Goal: Information Seeking & Learning: Learn about a topic

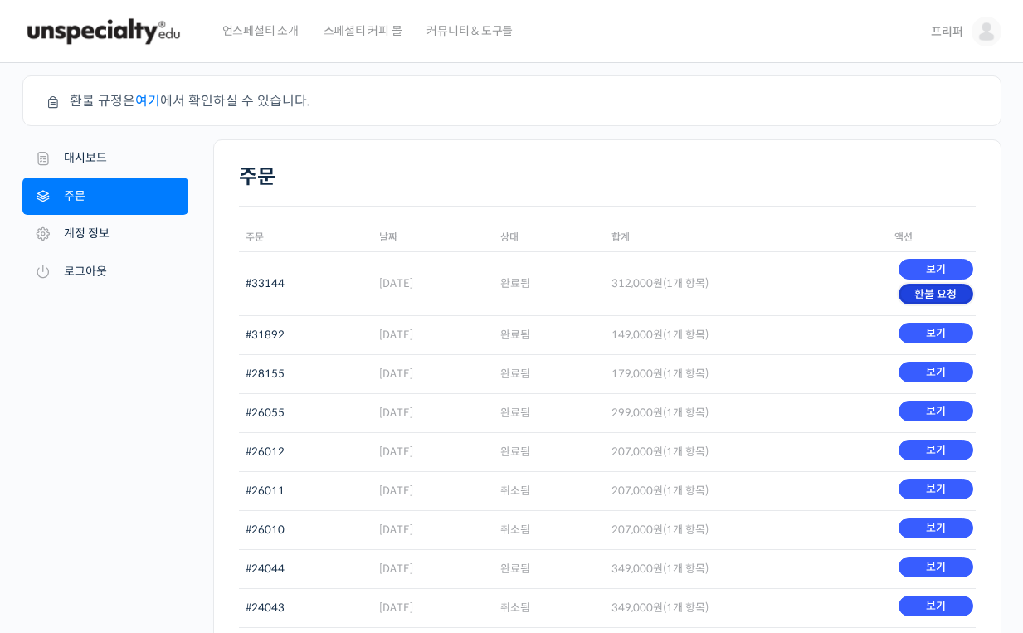
click at [950, 296] on link "환불 요청" at bounding box center [935, 294] width 74 height 21
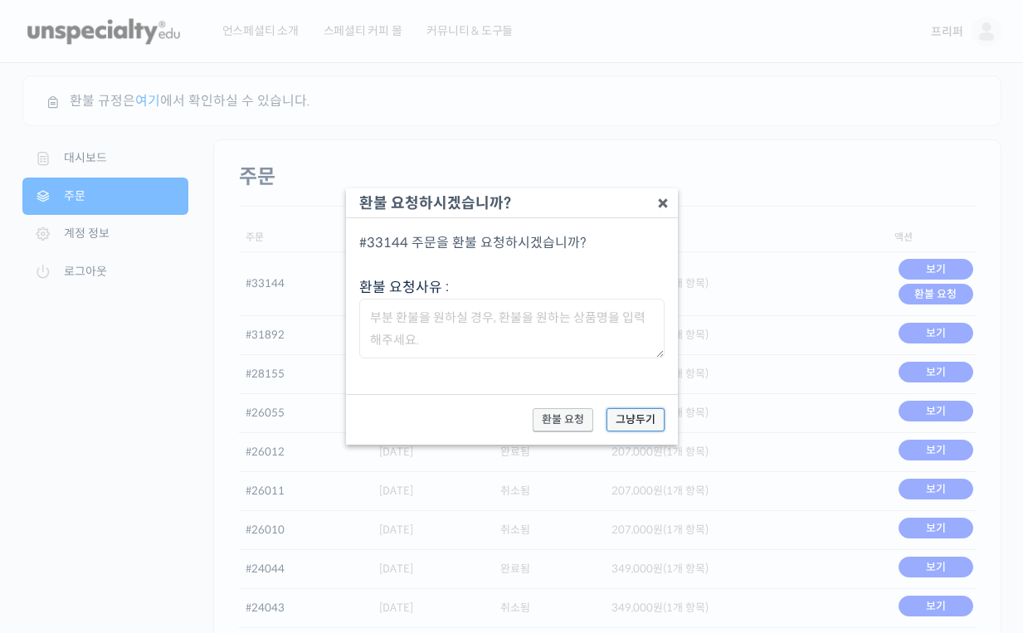
click at [634, 422] on button "그냥두기" at bounding box center [635, 419] width 58 height 23
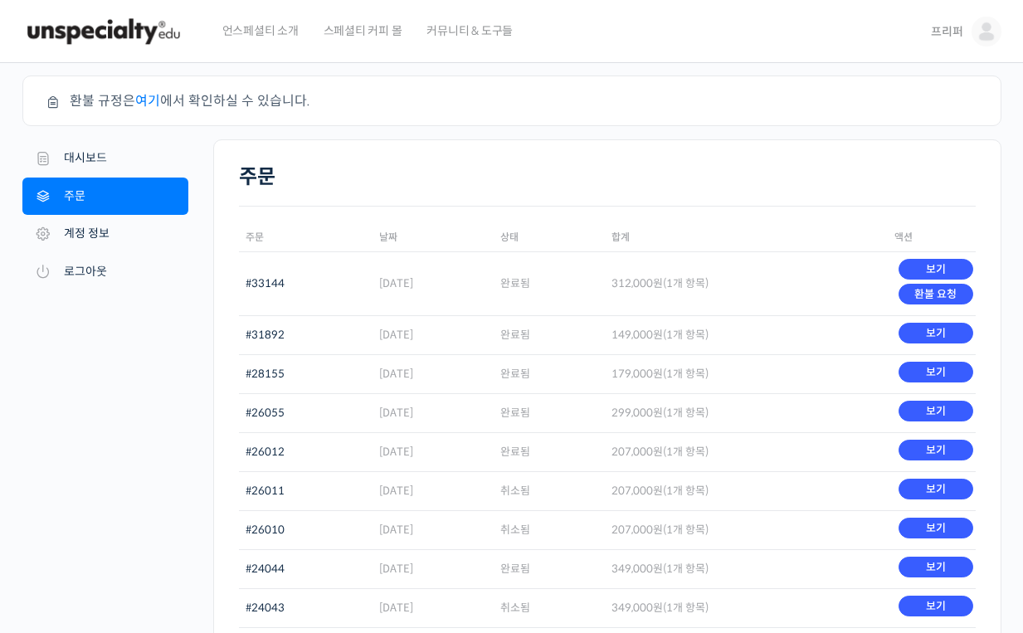
click at [137, 93] on link "여기" at bounding box center [147, 100] width 25 height 17
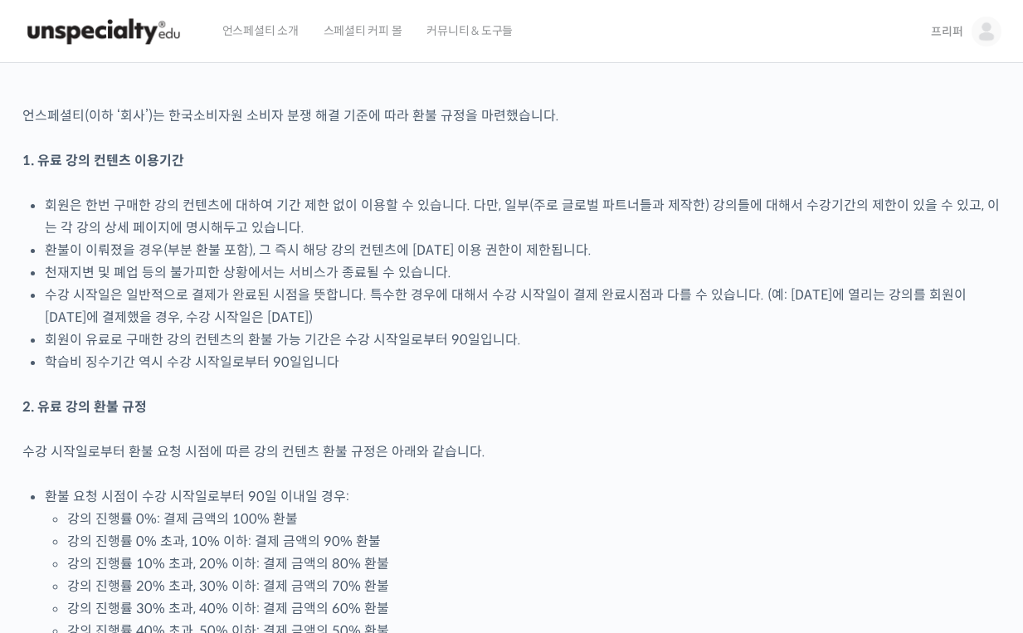
click at [49, 23] on img at bounding box center [103, 32] width 163 height 50
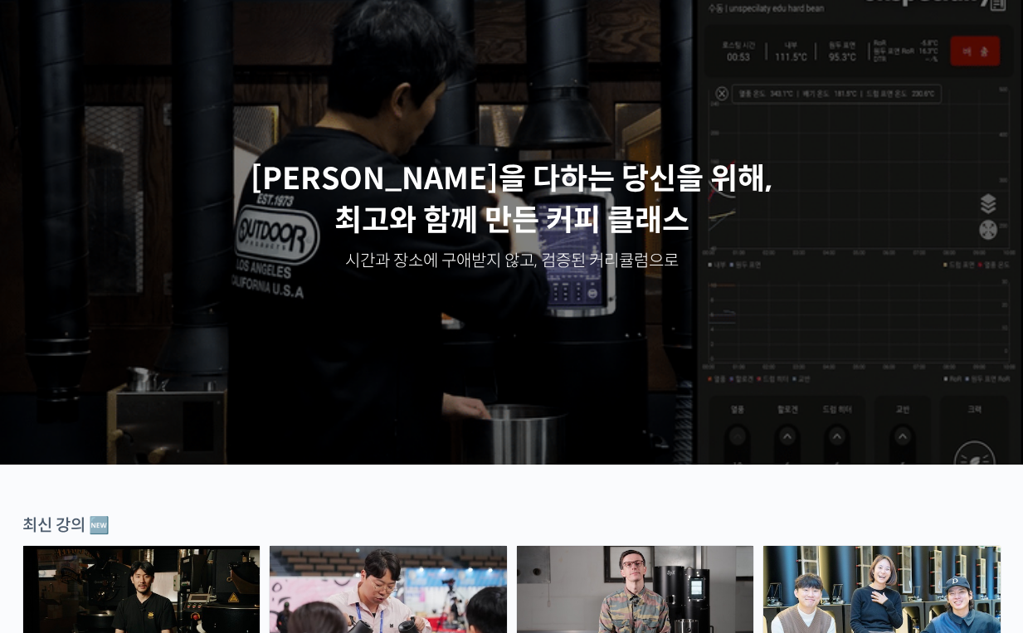
scroll to position [565, 0]
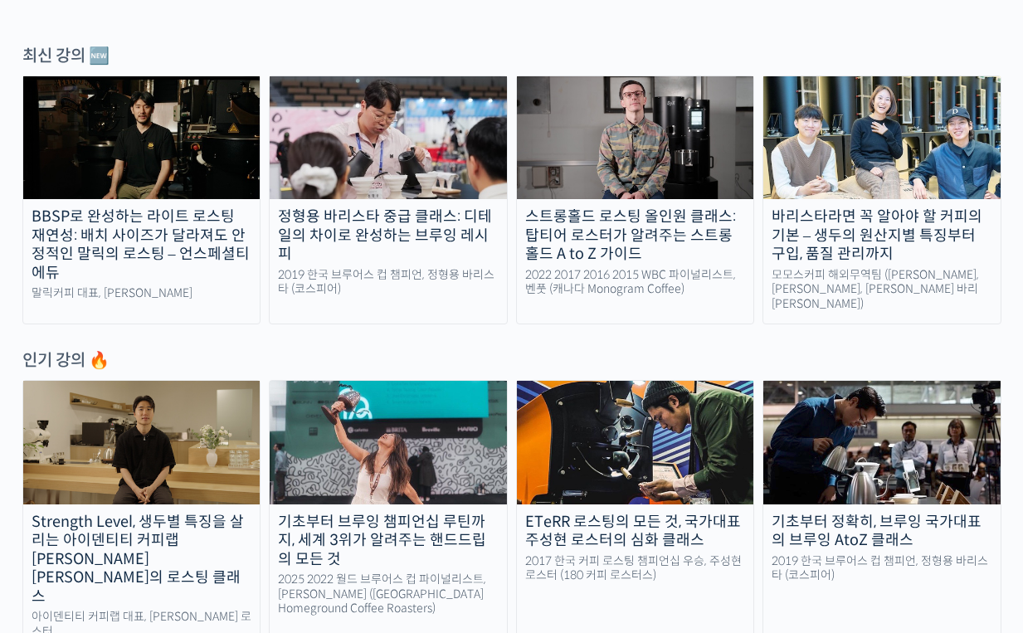
click at [588, 165] on img at bounding box center [635, 137] width 237 height 123
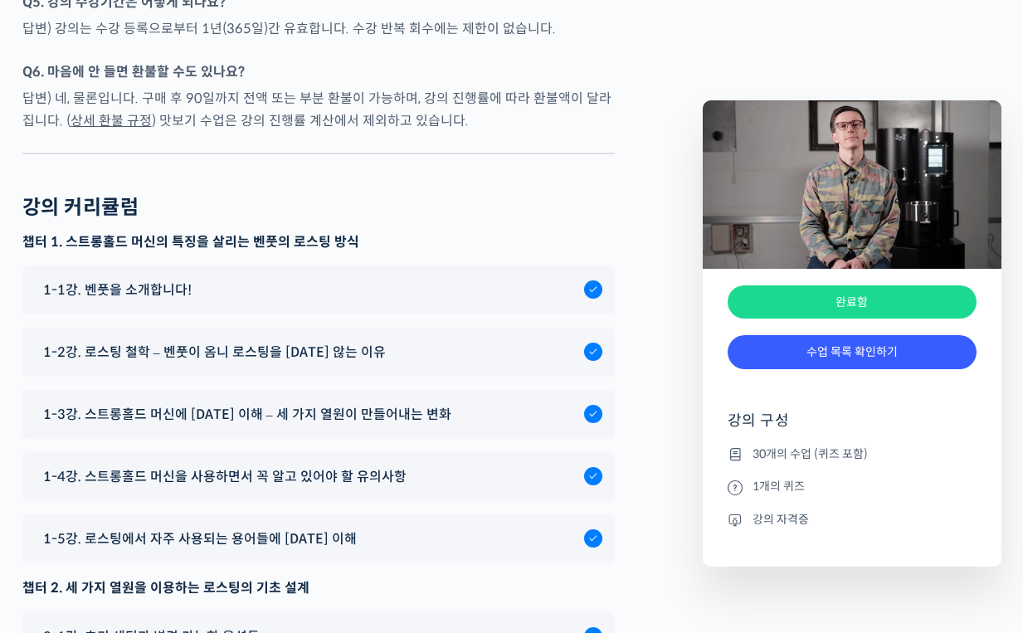
scroll to position [8041, 0]
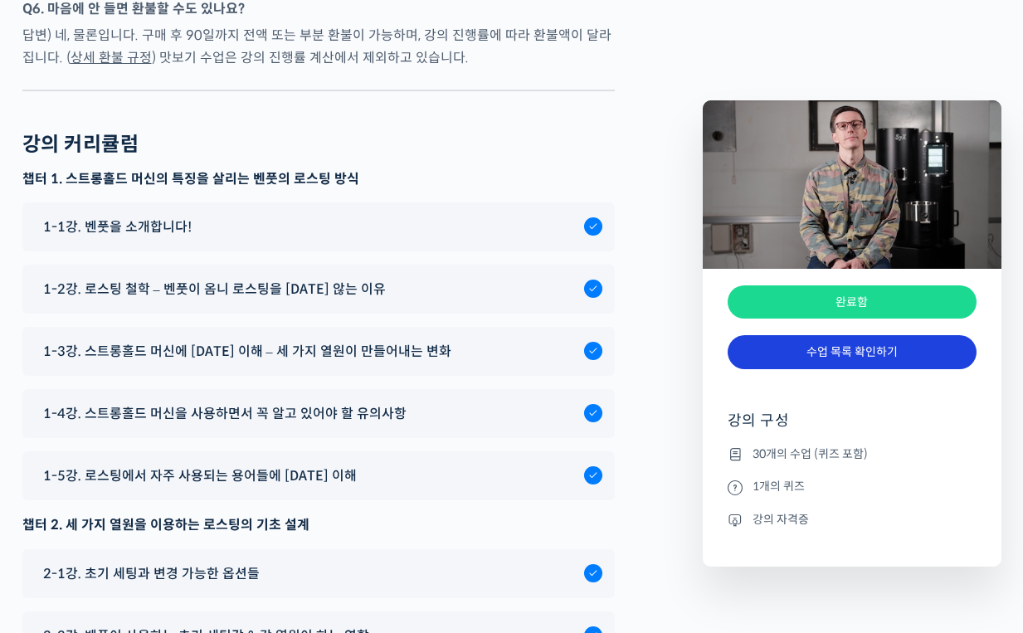
click at [779, 351] on link "수업 목록 확인하기" at bounding box center [852, 352] width 249 height 34
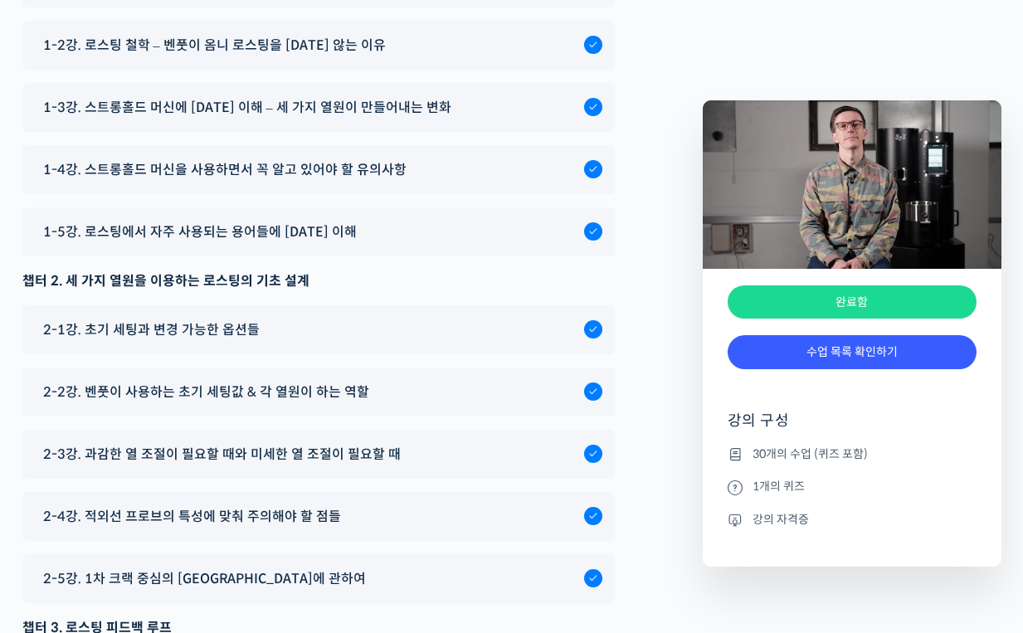
scroll to position [8300, 0]
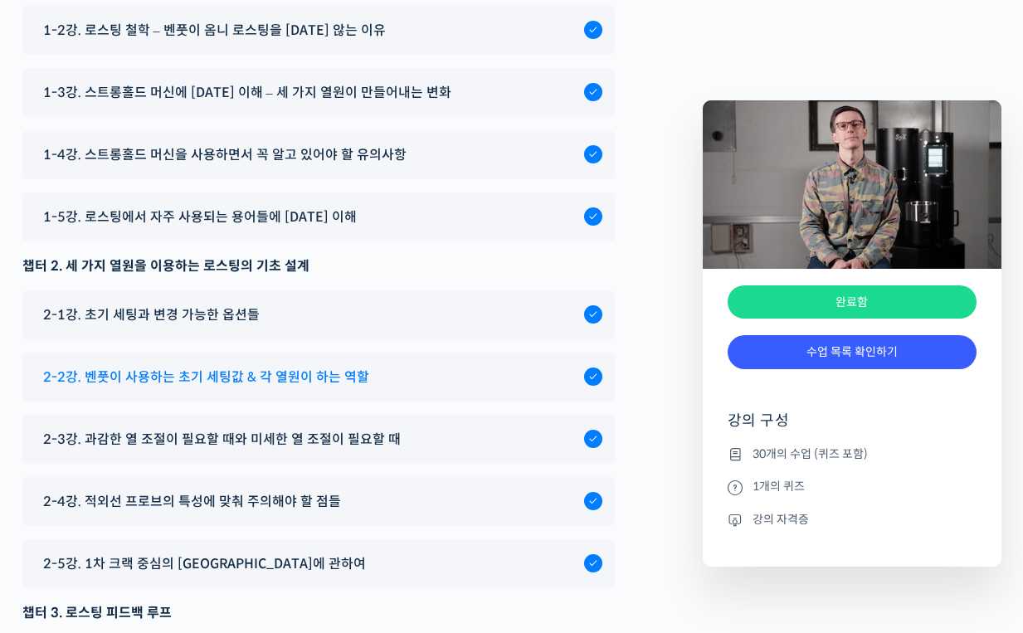
click at [286, 388] on span "2-2강. 벤풋이 사용하는 초기 세팅값 & 각 열원이 하는 역할" at bounding box center [206, 377] width 326 height 22
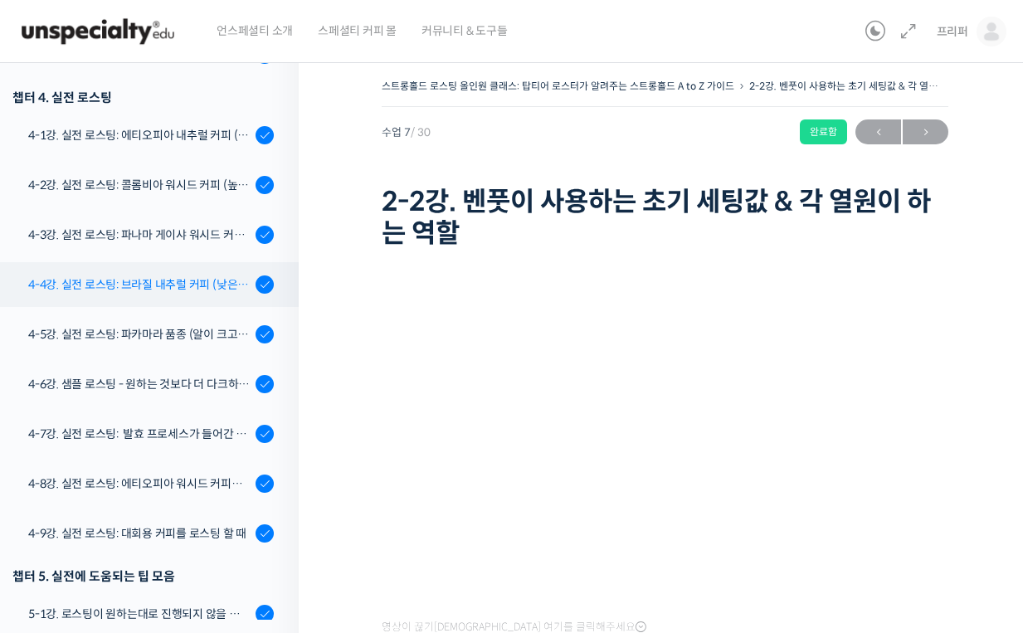
scroll to position [1053, 0]
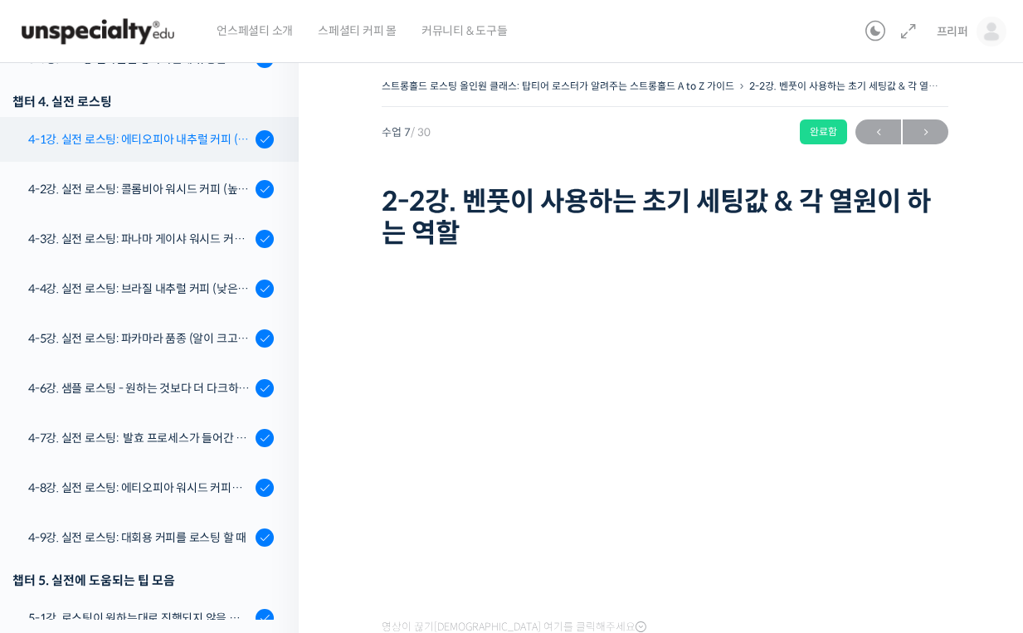
click at [153, 155] on link "4-1강. 실전 로스팅: 에티오피아 내추럴 커피 (당분이 많이 포함되어 있고 색이 고르지 않은 경우)" at bounding box center [145, 139] width 307 height 45
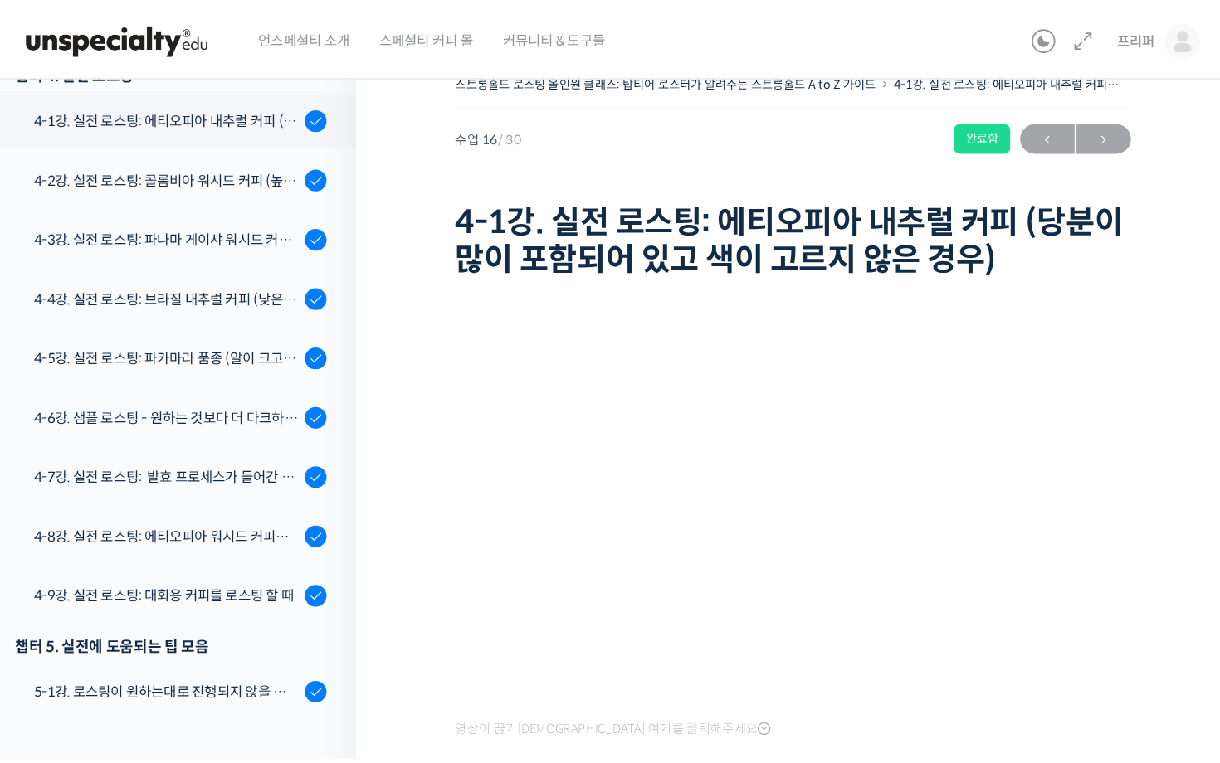
scroll to position [32, 0]
